Goal: Information Seeking & Learning: Learn about a topic

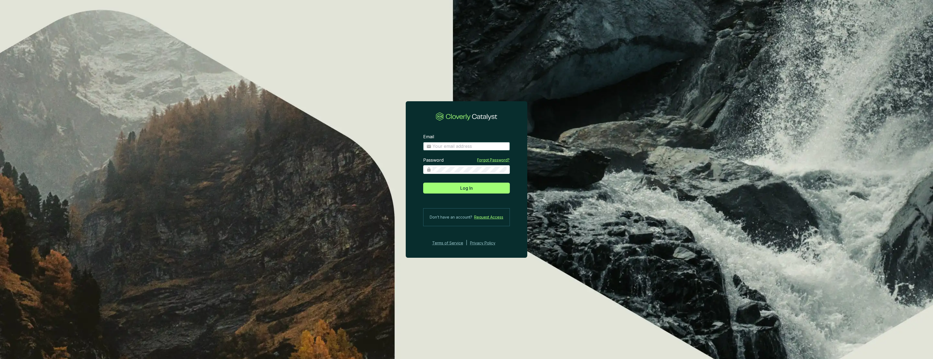
type input "sam@carboneers.earth"
click at [466, 188] on button "Log In" at bounding box center [466, 188] width 87 height 11
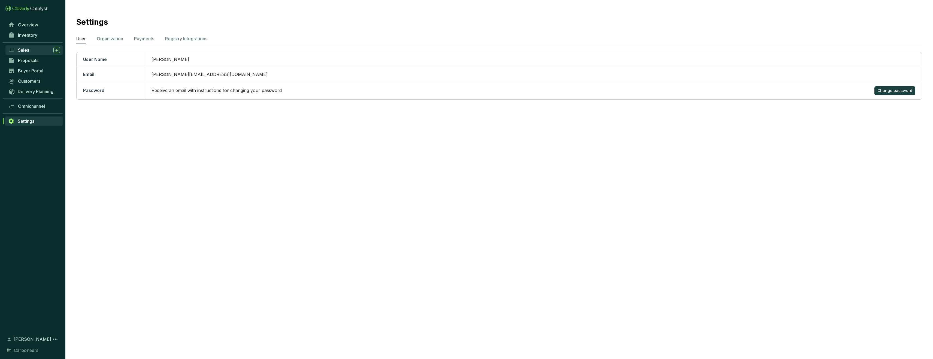
click at [34, 48] on div "Sales" at bounding box center [39, 50] width 42 height 7
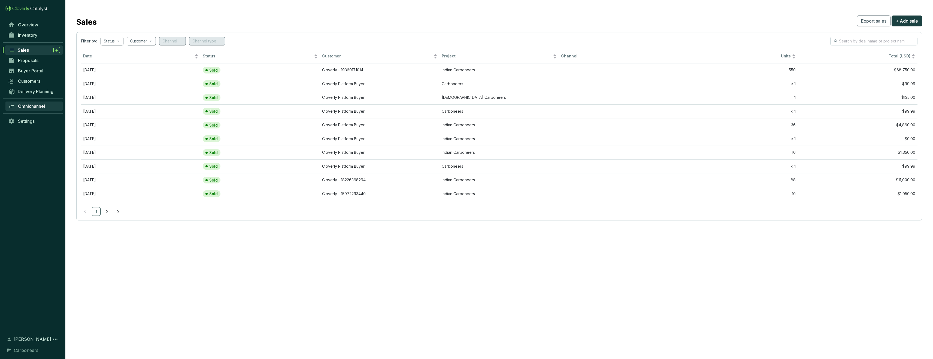
click at [42, 104] on span "Omnichannel" at bounding box center [31, 106] width 27 height 5
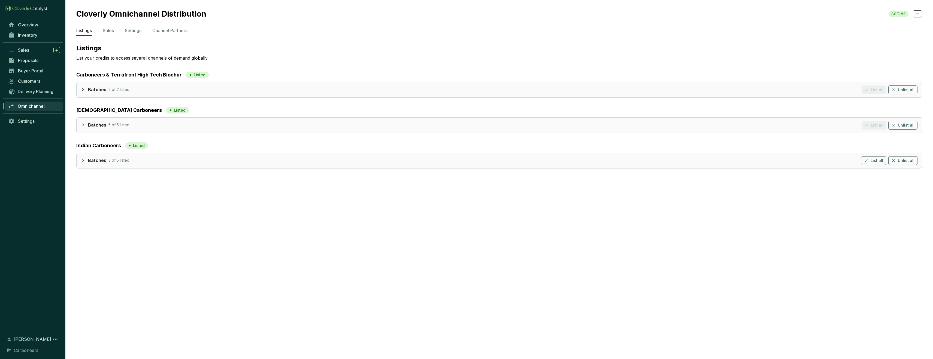
click at [125, 76] on link "Carboneers & Terrafront High Tech Biochar" at bounding box center [128, 75] width 105 height 8
click at [103, 147] on link "Indian Carboneers" at bounding box center [98, 146] width 45 height 8
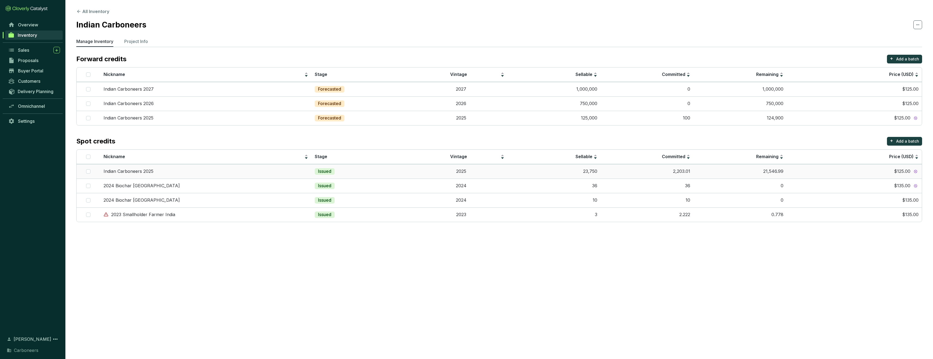
click at [415, 174] on td "2025" at bounding box center [461, 171] width 93 height 14
